Goal: Task Accomplishment & Management: Use online tool/utility

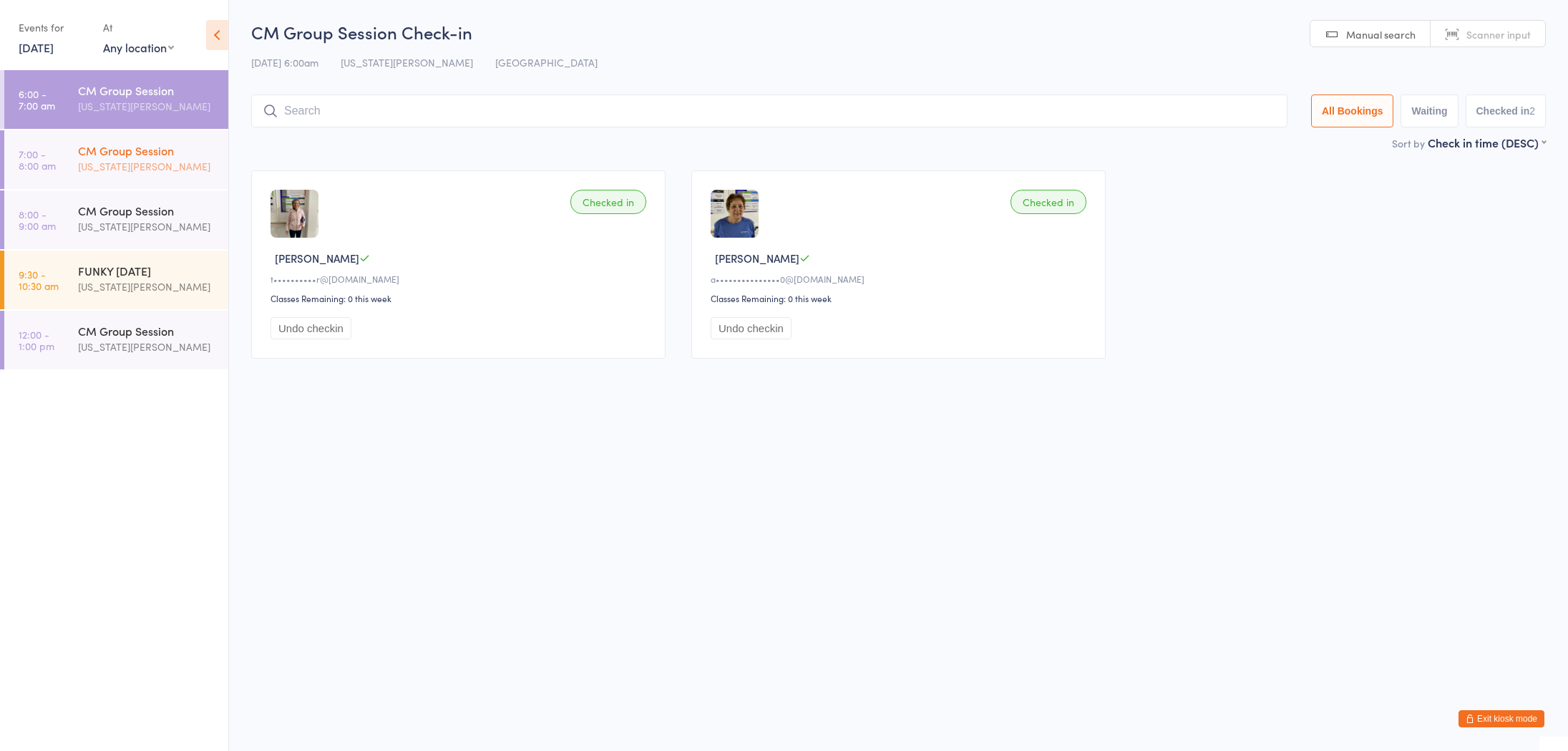
click at [123, 157] on div "CM Group Session" at bounding box center [147, 150] width 138 height 15
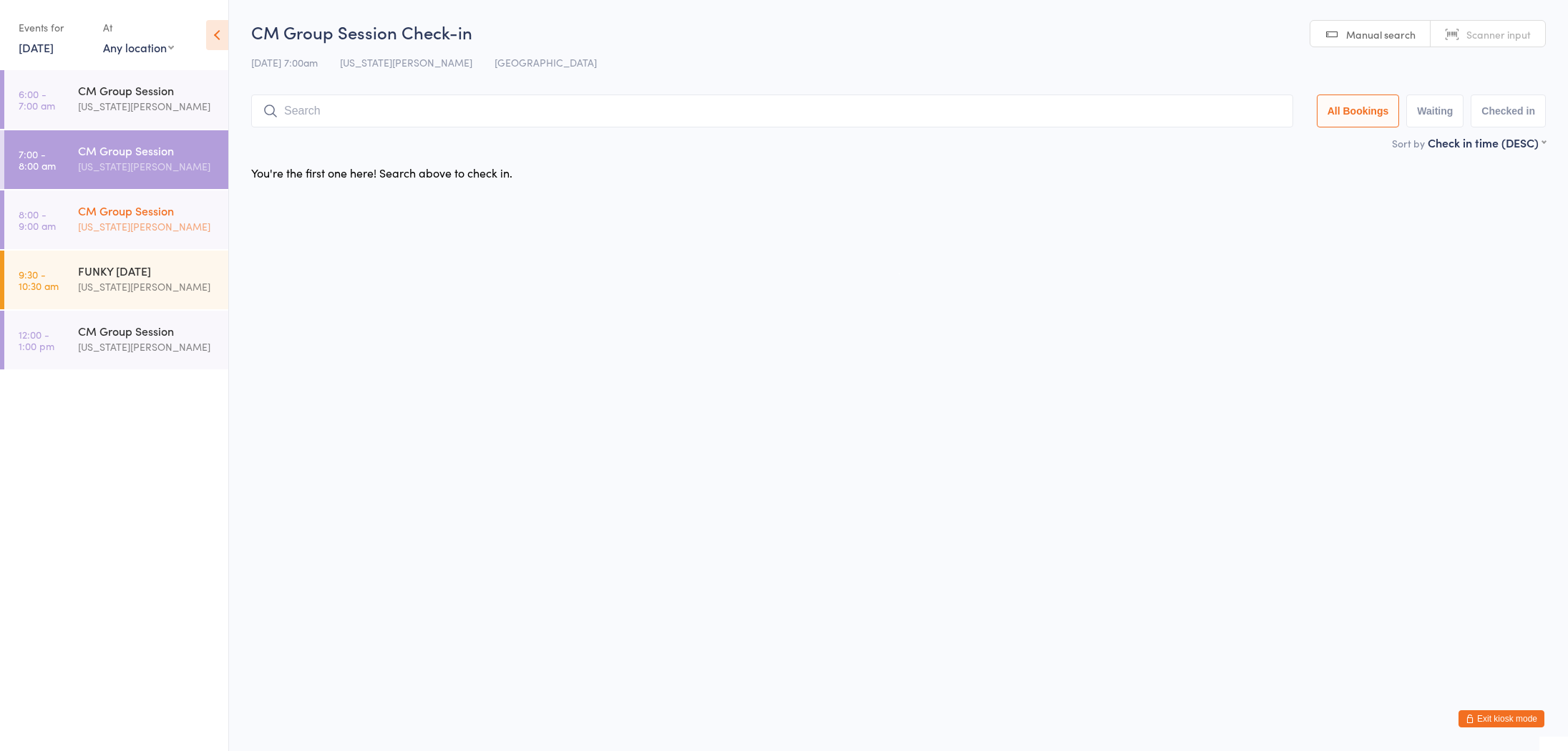
click at [113, 217] on div "CM Group Session" at bounding box center [147, 210] width 138 height 15
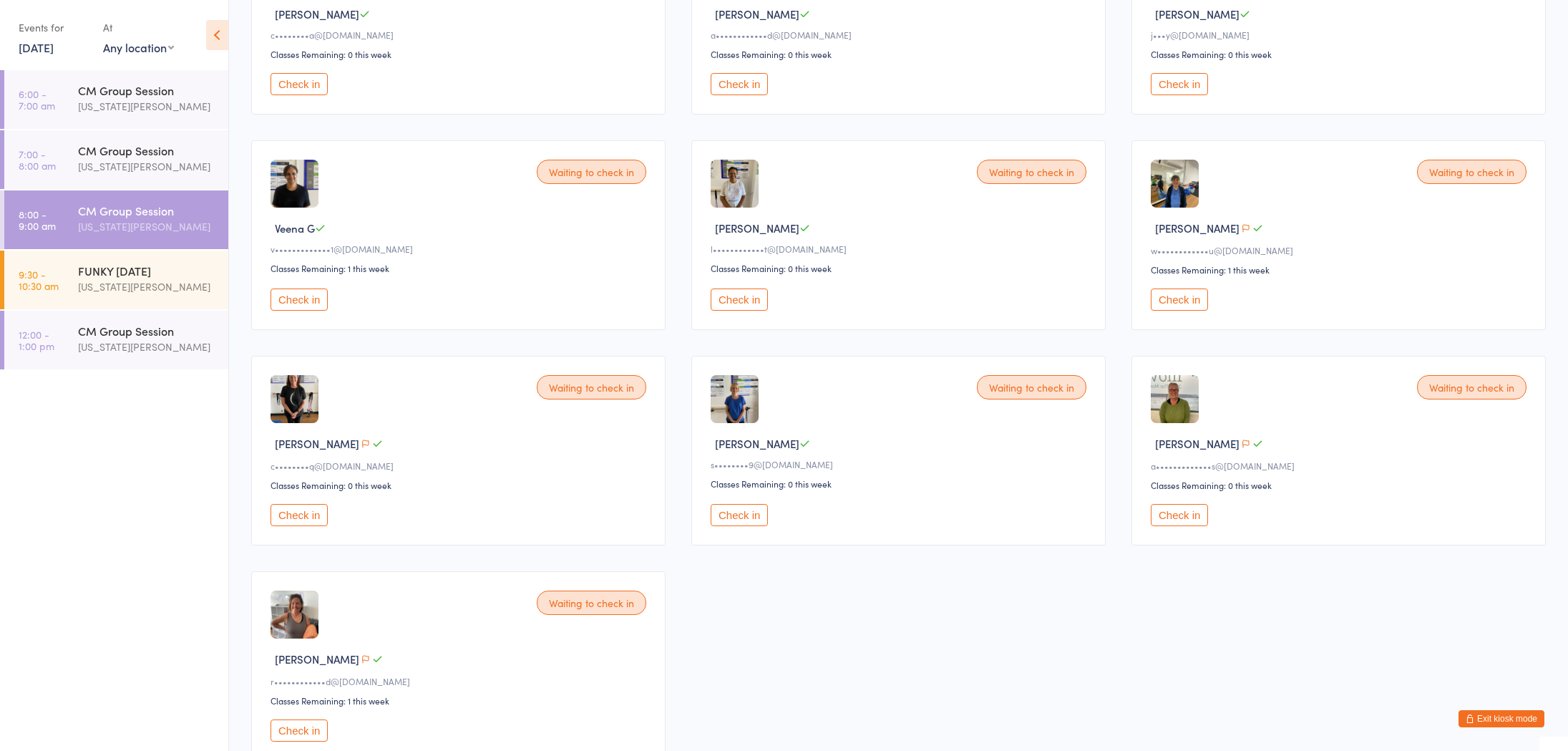
scroll to position [353, 0]
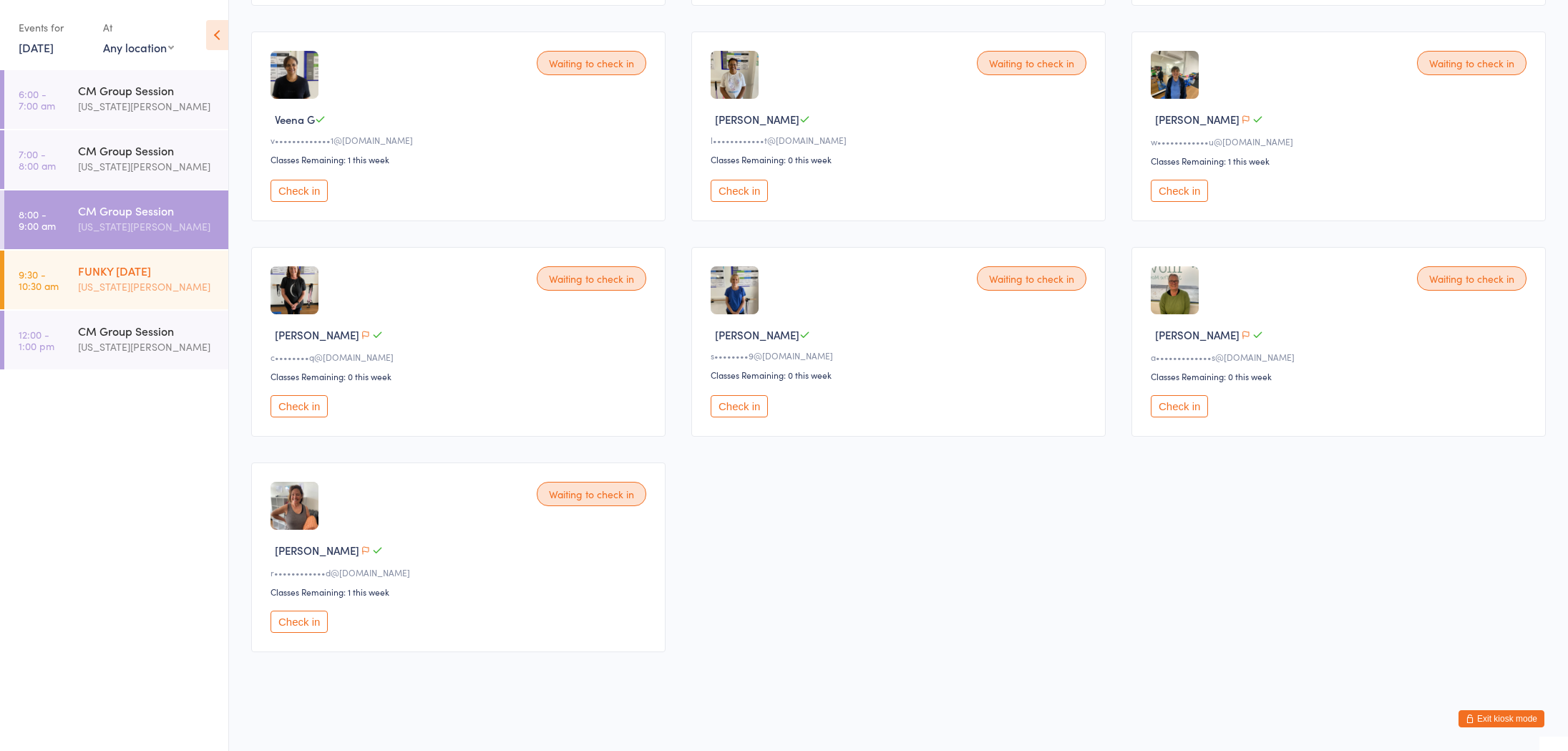
click at [179, 295] on div "FUNKY [DATE] [US_STATE][PERSON_NAME]" at bounding box center [153, 278] width 150 height 56
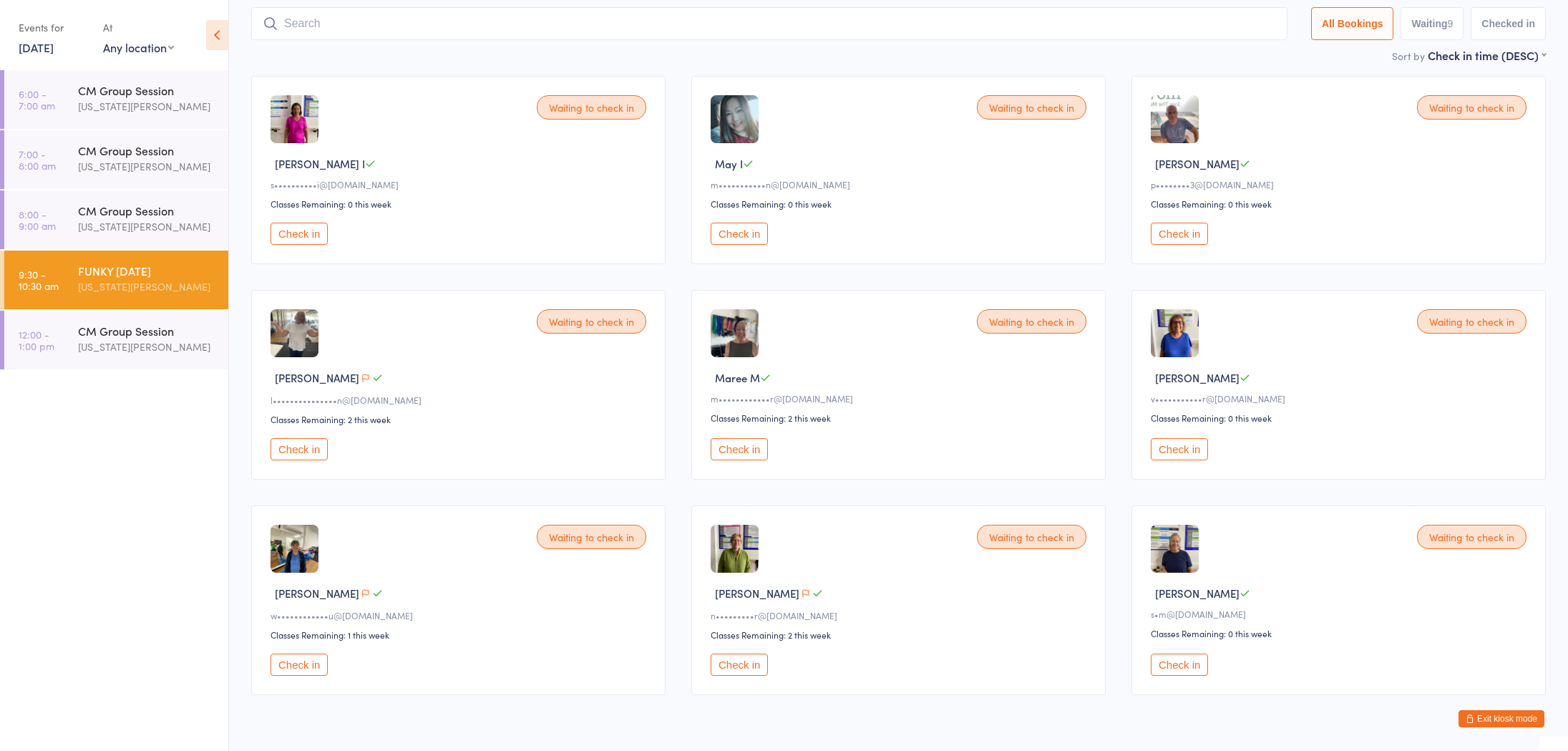
scroll to position [138, 0]
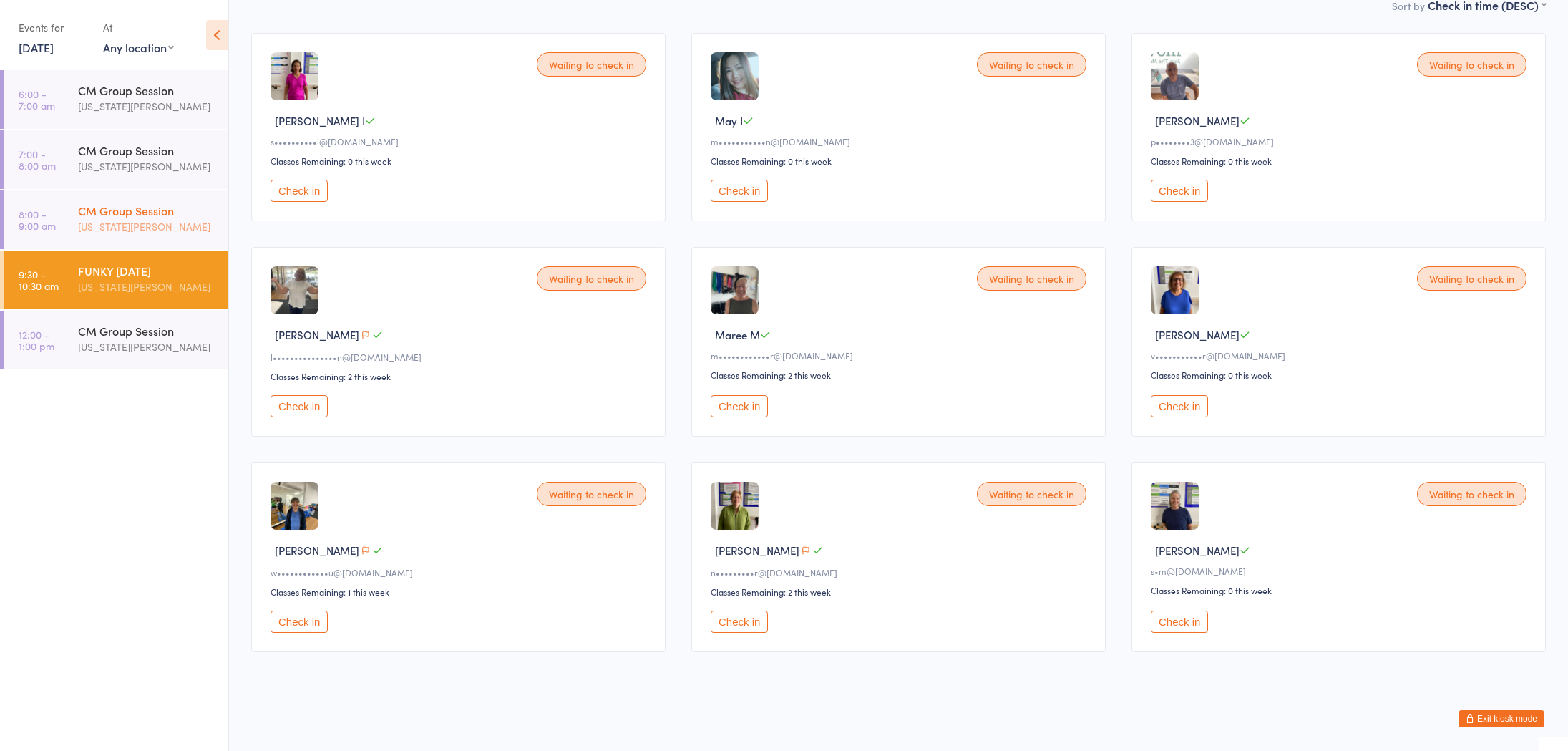
click at [181, 237] on div "CM Group Session [US_STATE][PERSON_NAME]" at bounding box center [153, 218] width 150 height 56
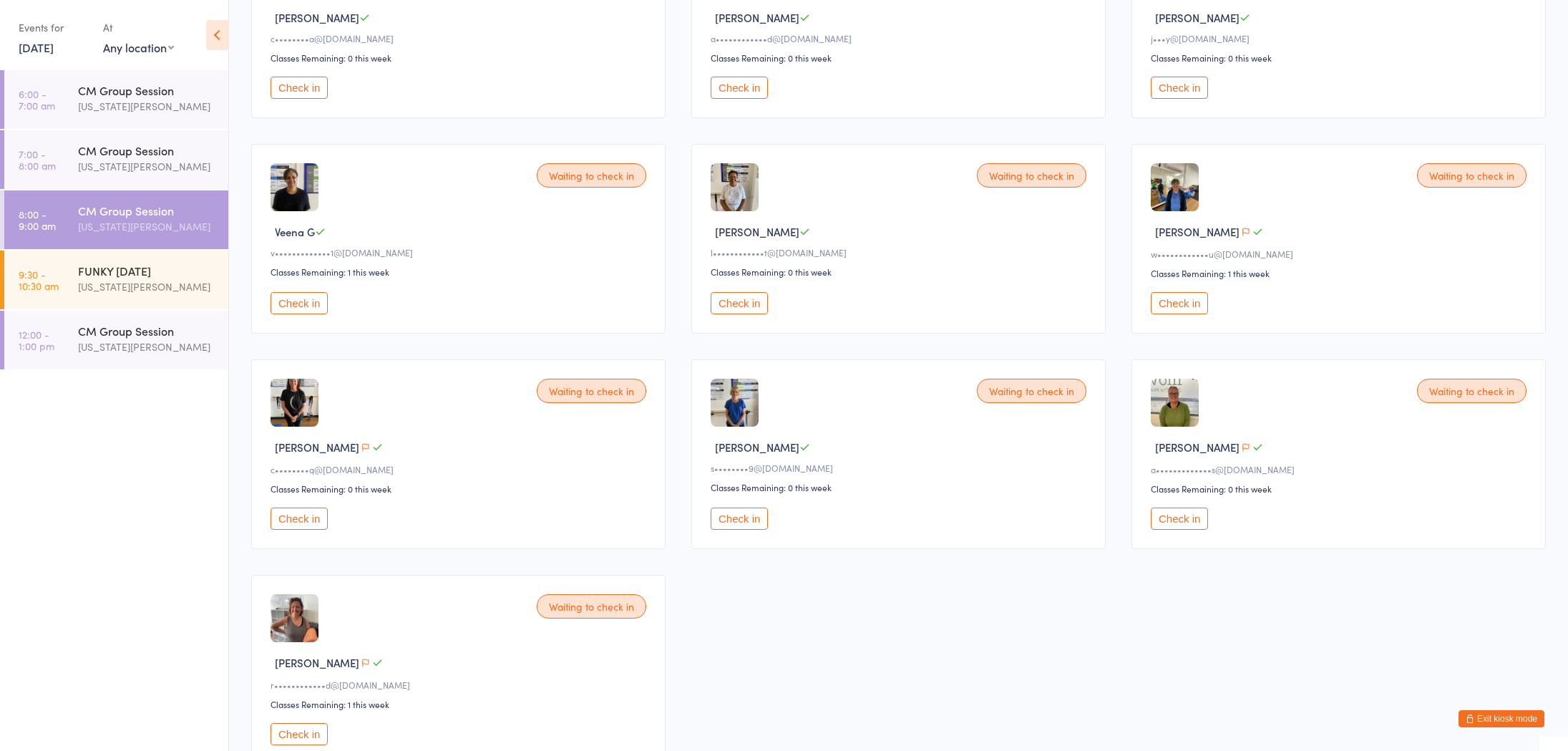
scroll to position [229, 0]
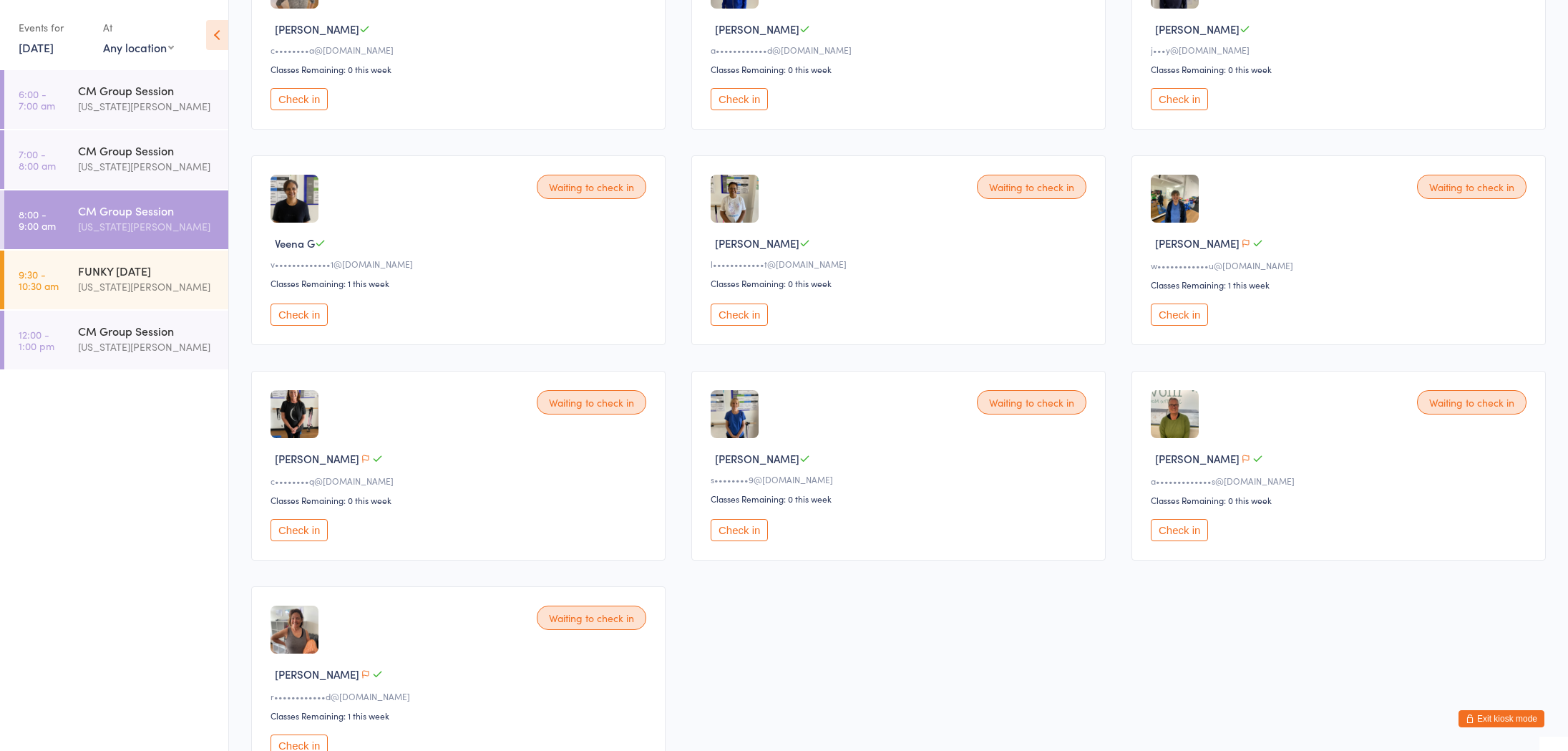
click at [308, 521] on button "Check in" at bounding box center [299, 529] width 57 height 22
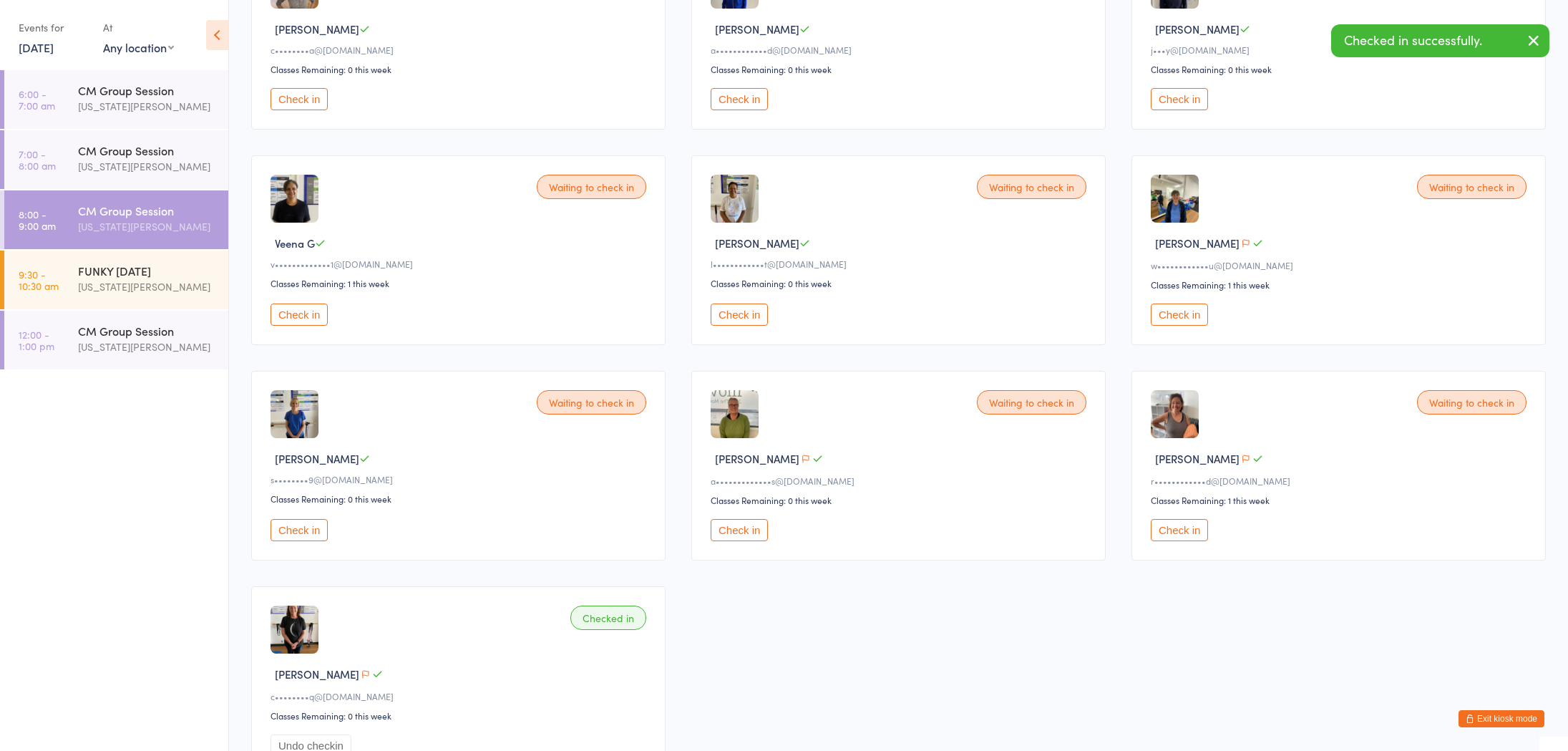
click at [305, 529] on button "Check in" at bounding box center [299, 529] width 57 height 22
click at [286, 527] on button "Check in" at bounding box center [299, 529] width 57 height 22
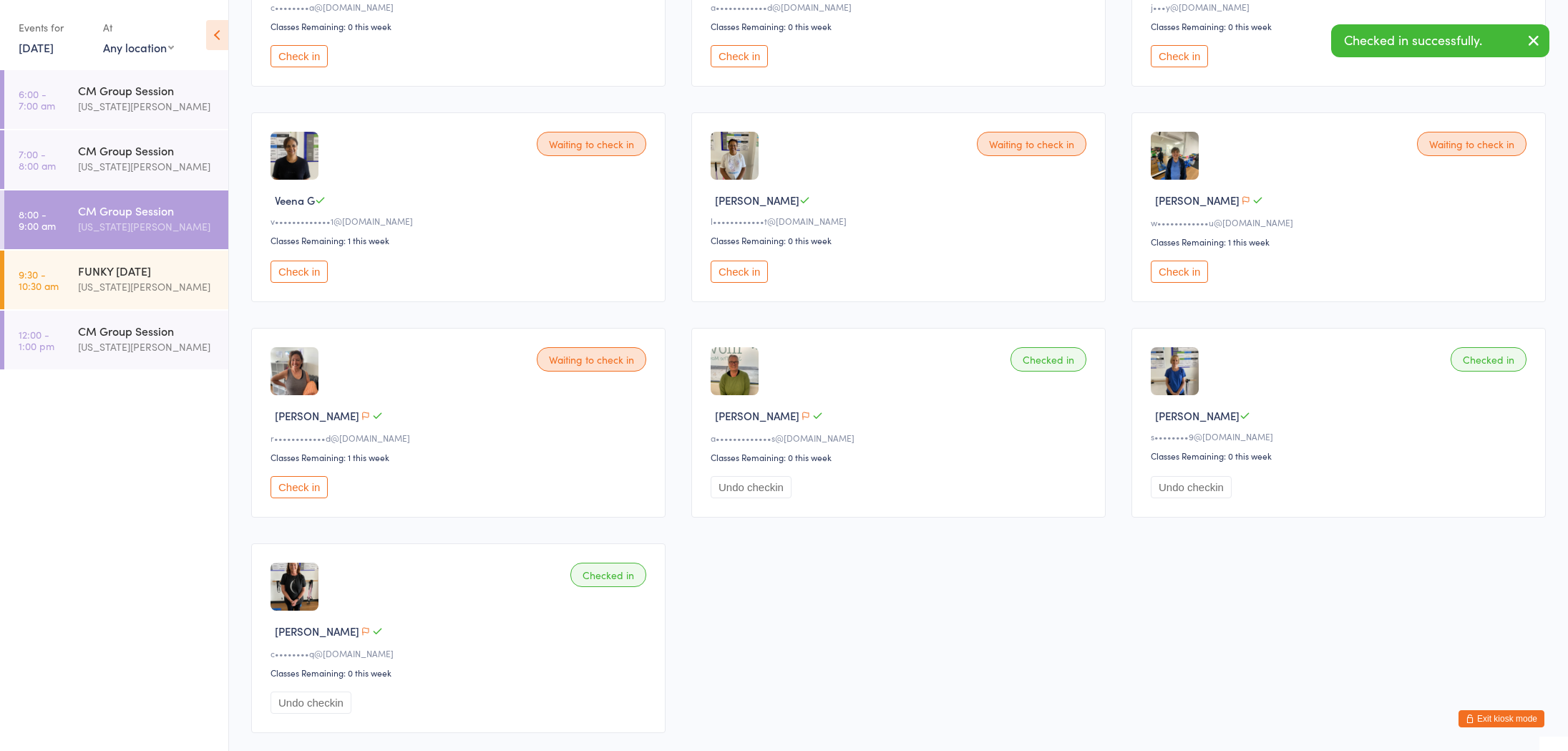
click at [754, 271] on button "Check in" at bounding box center [740, 271] width 57 height 22
click at [1170, 272] on button "Check in" at bounding box center [1180, 271] width 57 height 22
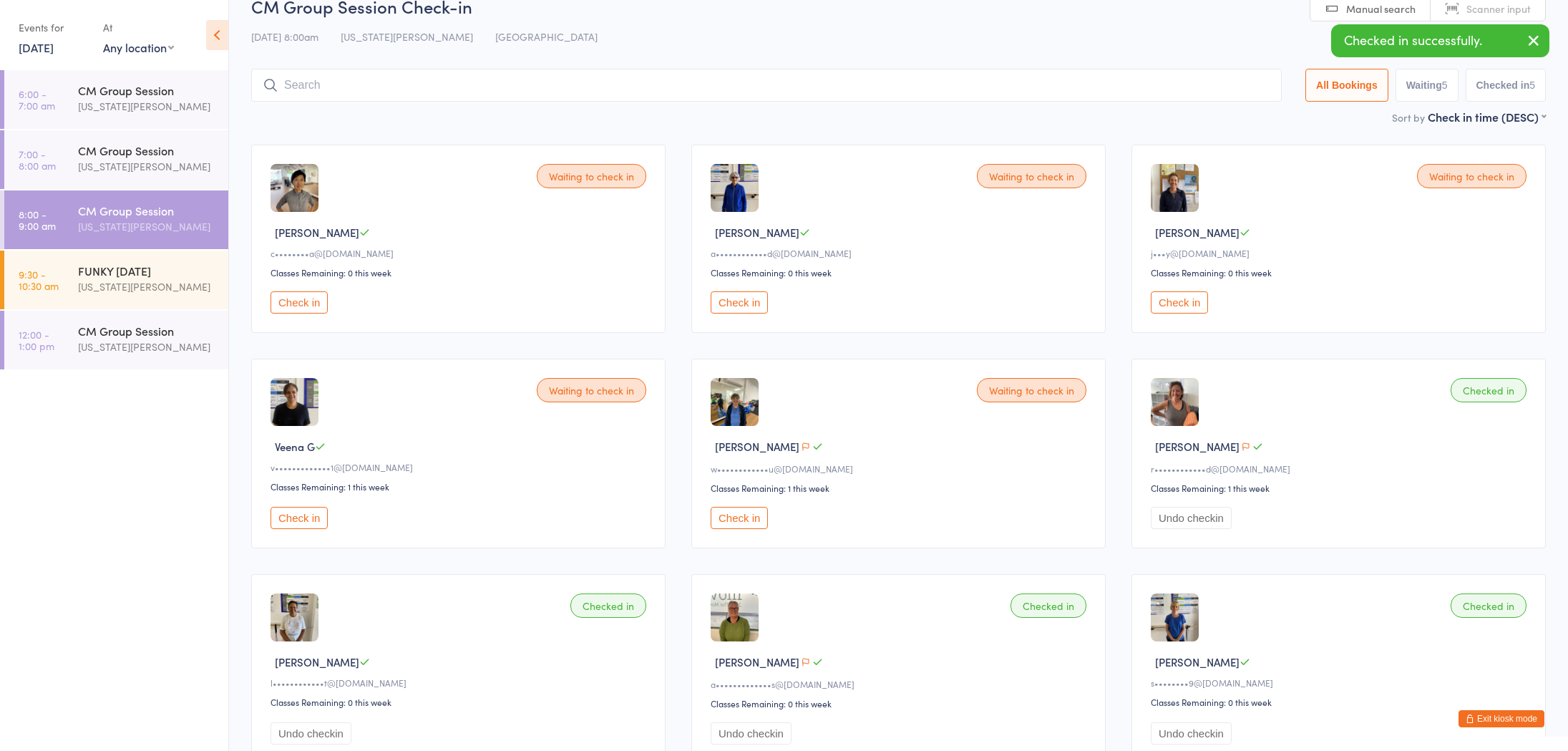
scroll to position [24, 0]
click at [741, 301] on button "Check in" at bounding box center [740, 304] width 57 height 22
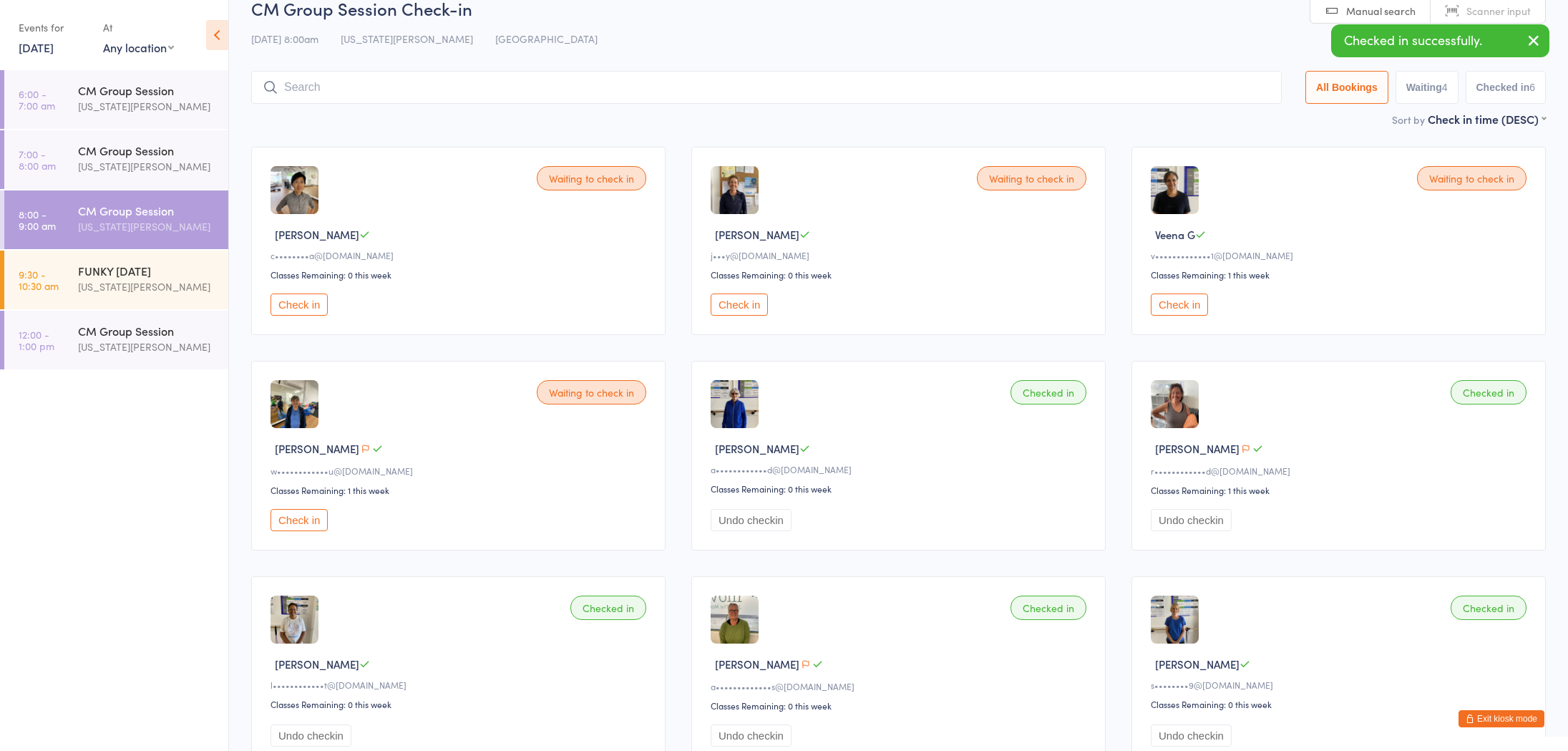
click at [742, 302] on button "Check in" at bounding box center [740, 304] width 57 height 22
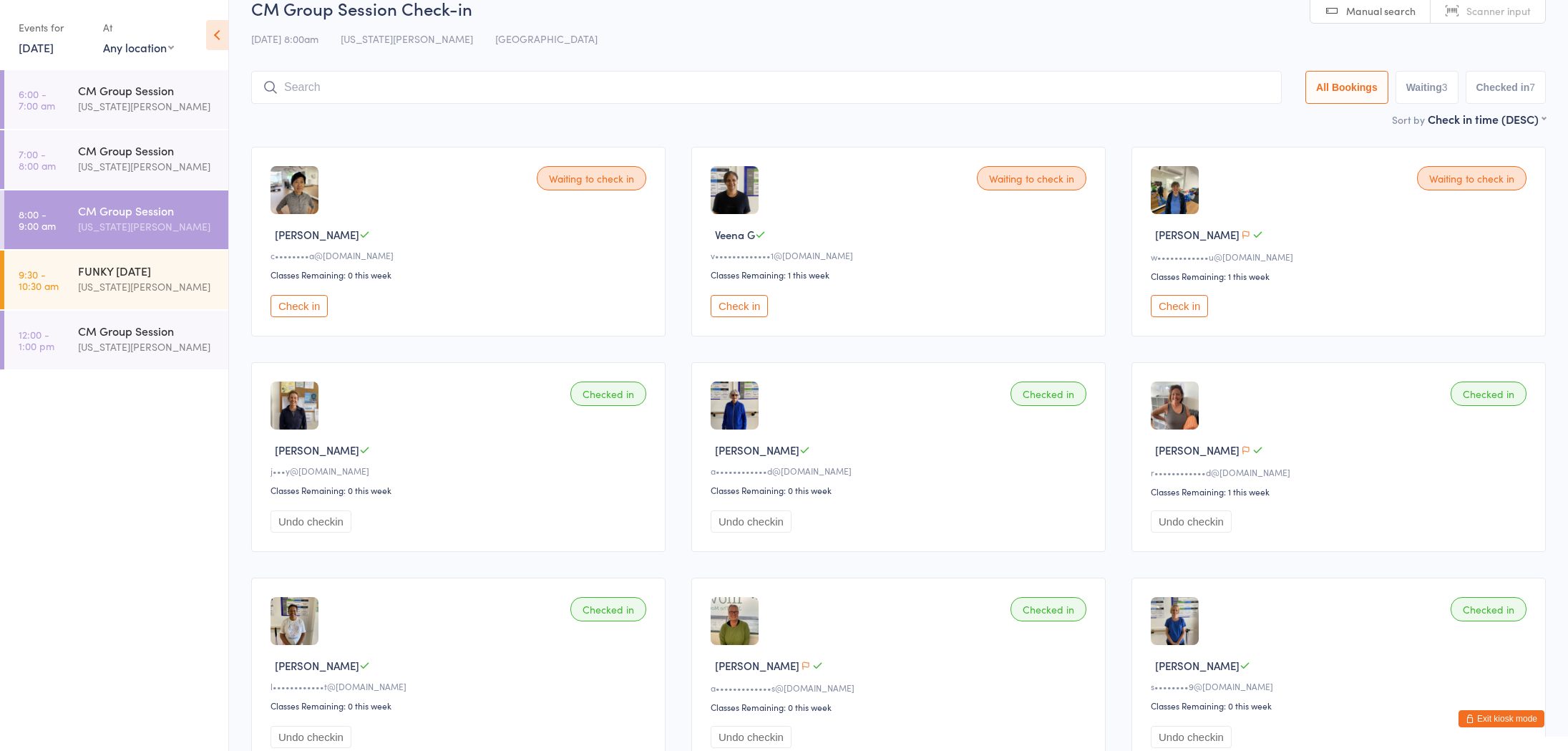
click at [288, 308] on button "Check in" at bounding box center [299, 305] width 57 height 22
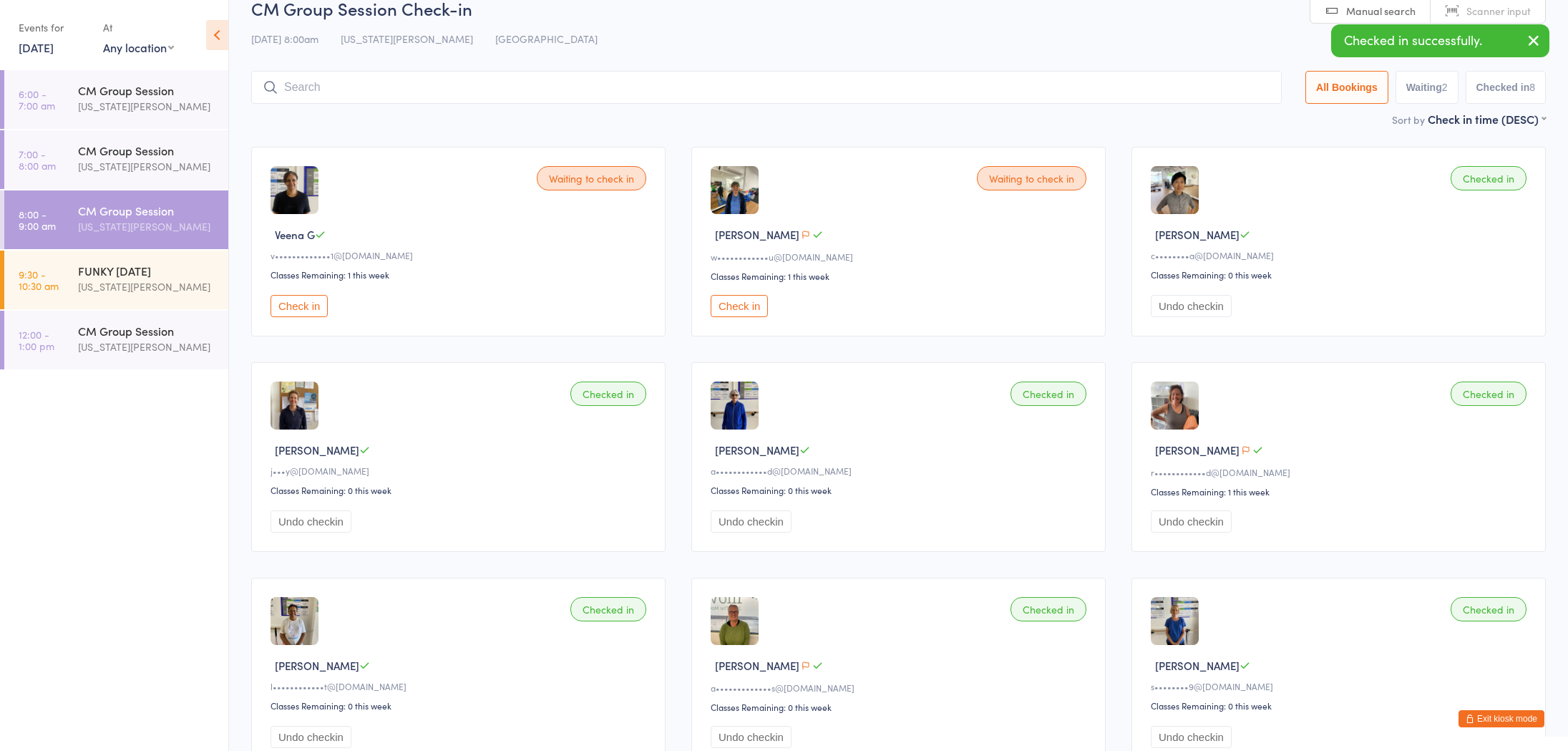
click at [736, 308] on button "Check in" at bounding box center [740, 305] width 57 height 22
click at [301, 303] on button "Check in" at bounding box center [299, 305] width 57 height 22
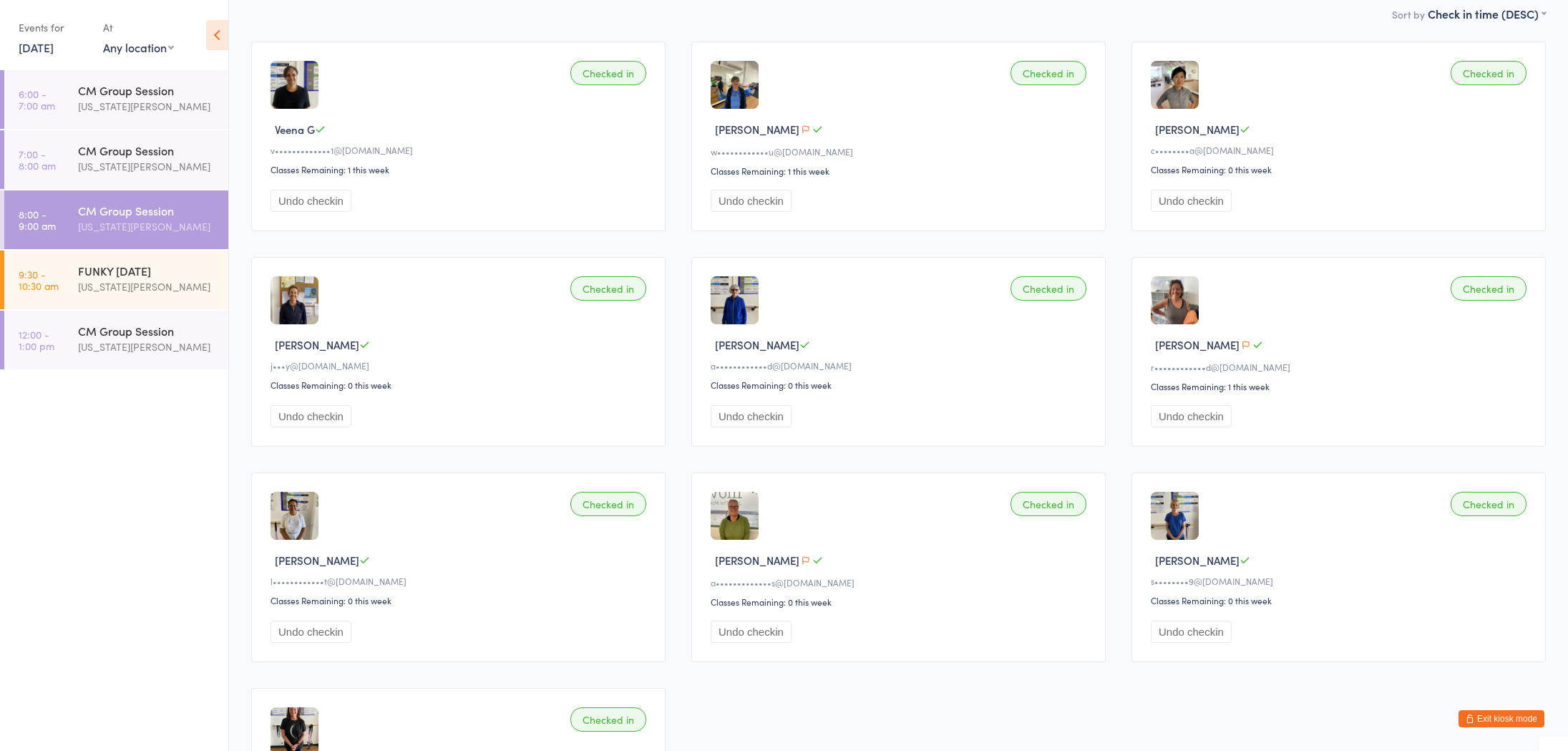
scroll to position [136, 0]
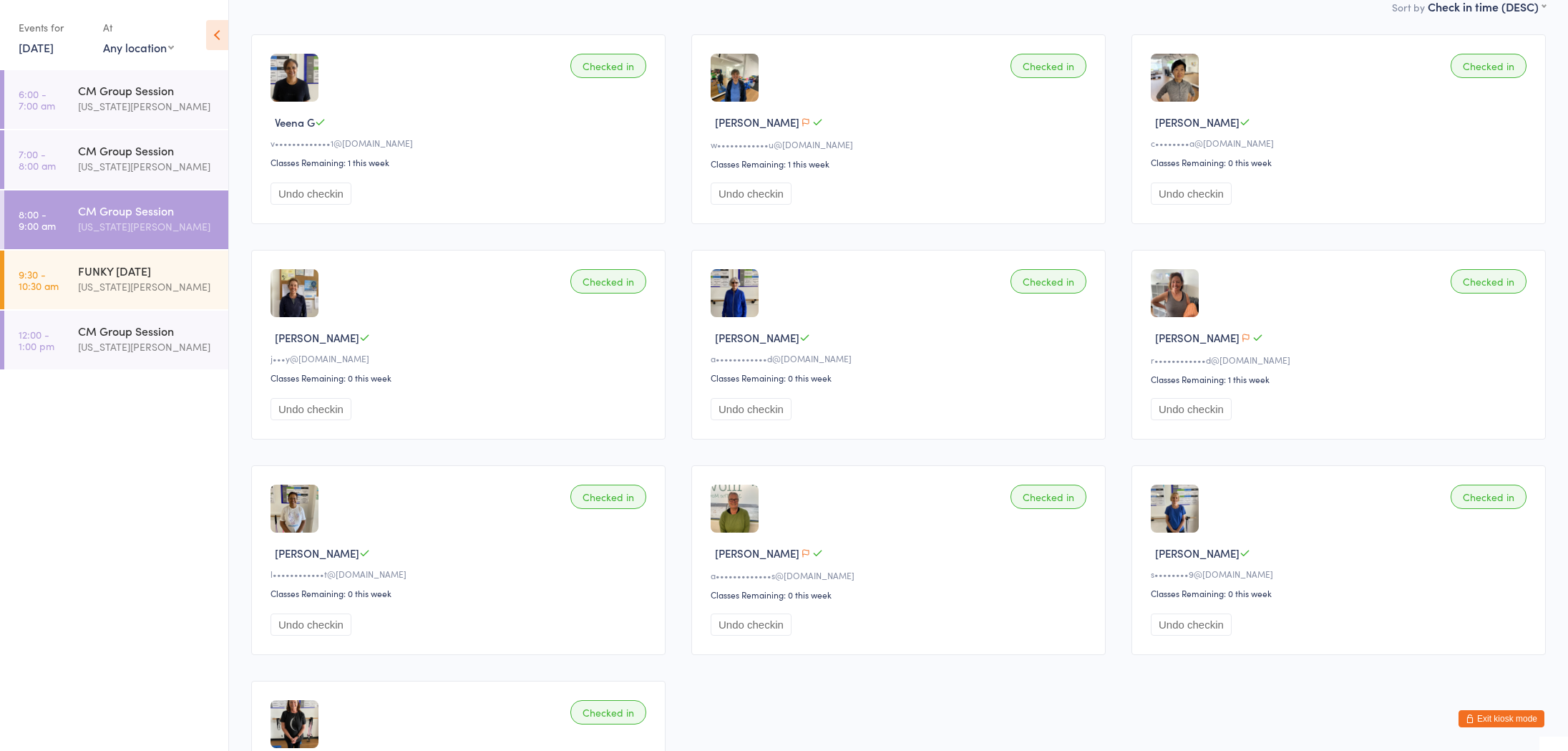
click at [1491, 289] on div "Checked in" at bounding box center [1488, 280] width 76 height 24
